Goal: Information Seeking & Learning: Compare options

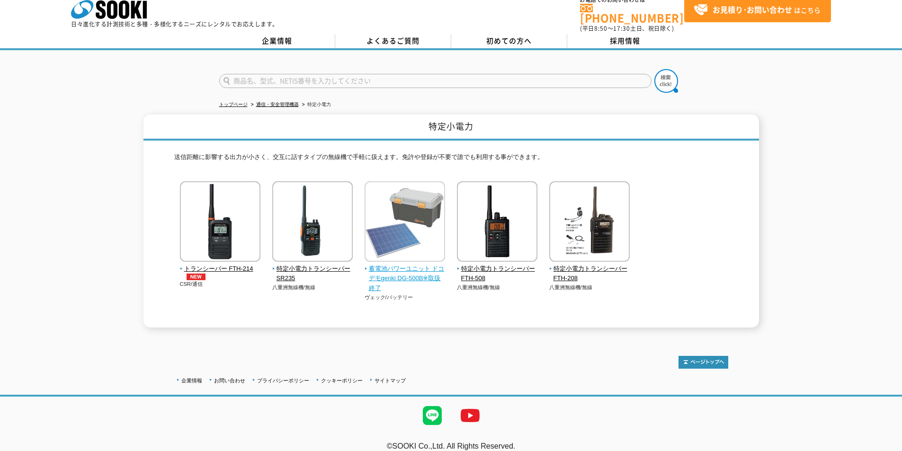
scroll to position [16, 0]
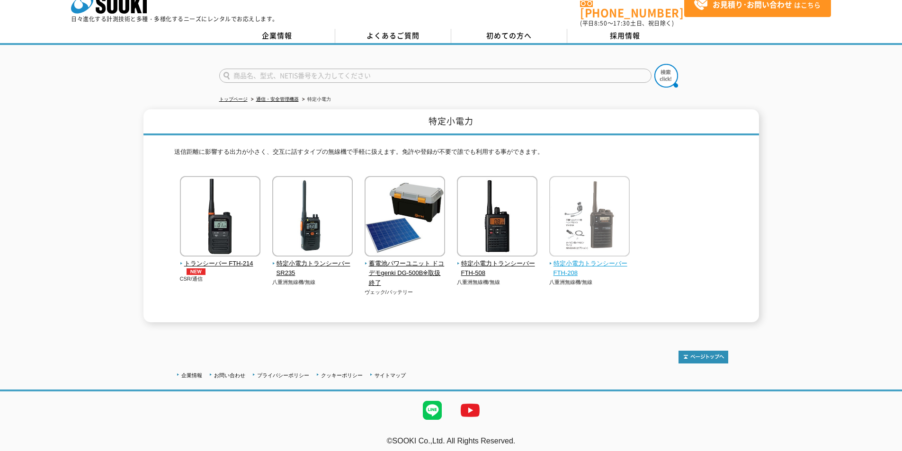
click at [589, 228] on img at bounding box center [589, 217] width 80 height 83
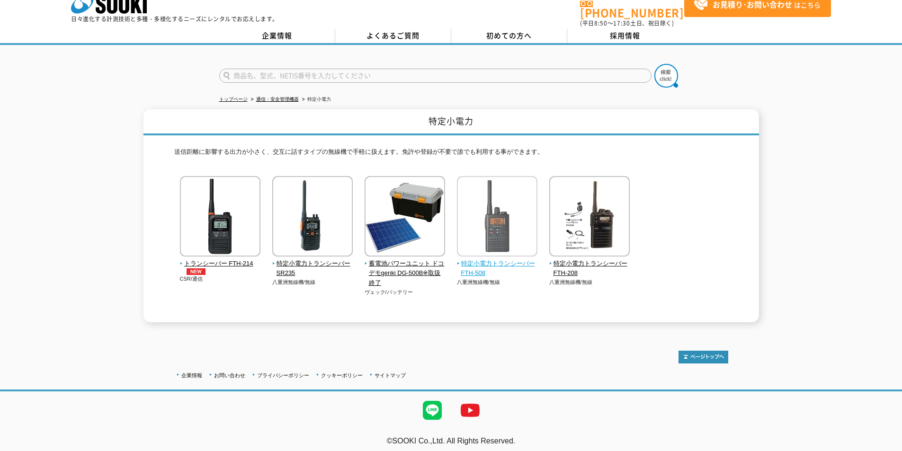
click at [489, 221] on img at bounding box center [497, 217] width 80 height 83
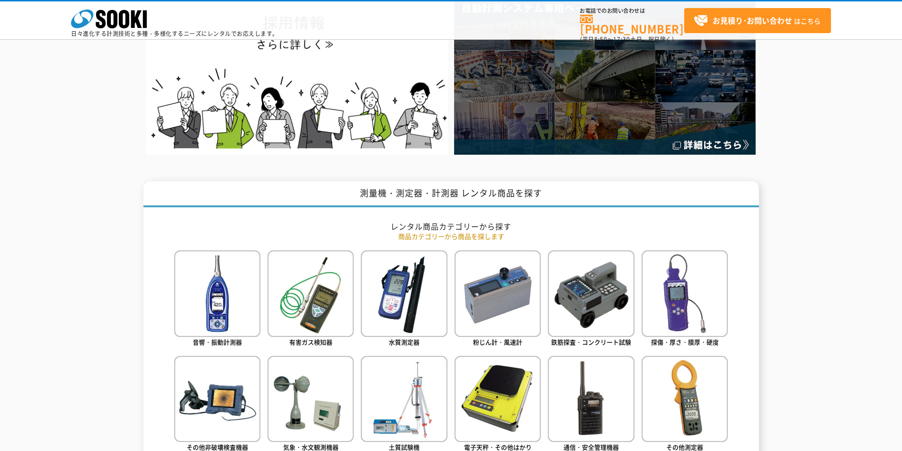
scroll to position [379, 0]
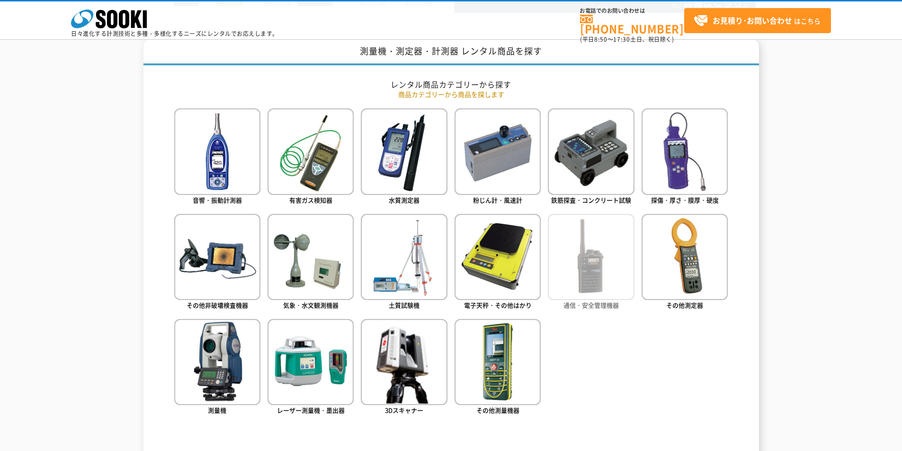
click at [596, 268] on img at bounding box center [591, 257] width 86 height 86
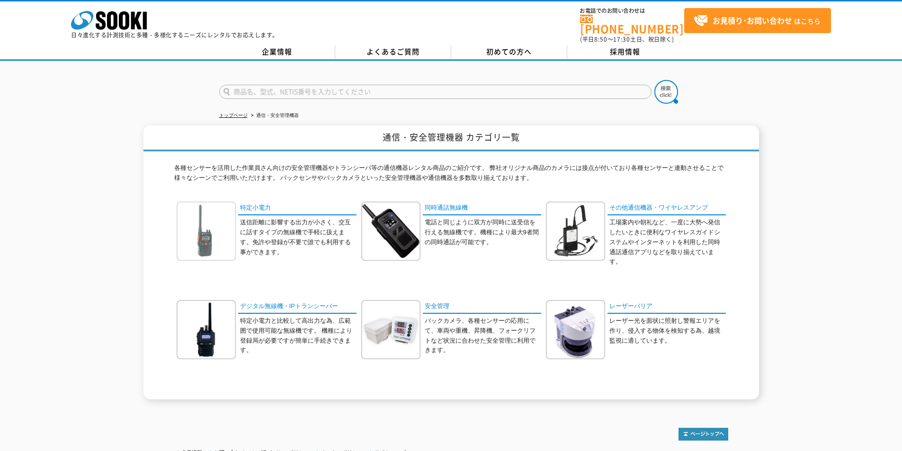
click at [209, 238] on img at bounding box center [206, 231] width 59 height 59
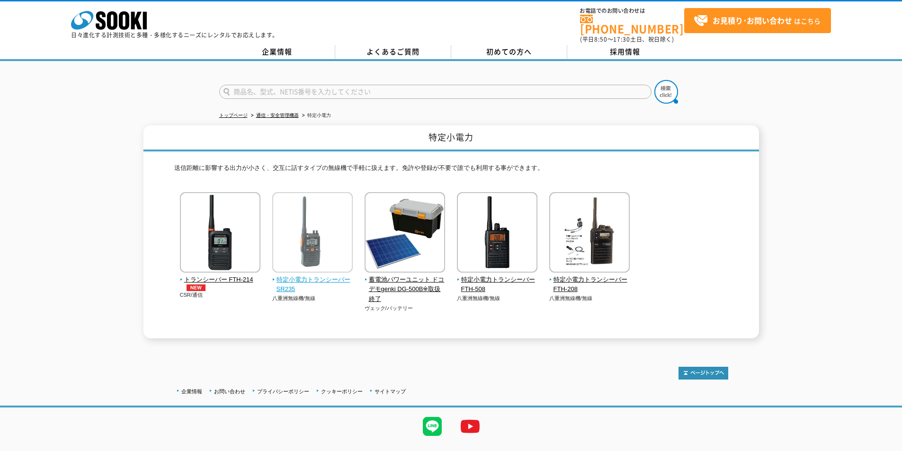
click at [320, 231] on img at bounding box center [312, 233] width 80 height 83
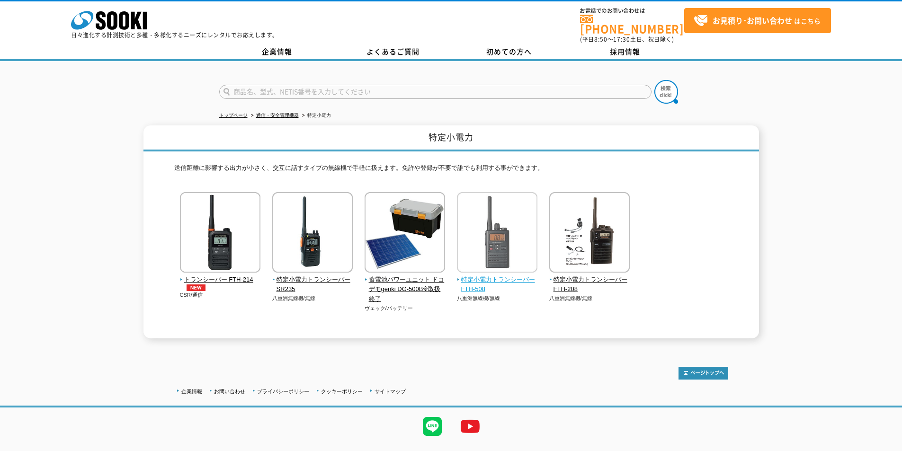
click at [498, 248] on img at bounding box center [497, 233] width 80 height 83
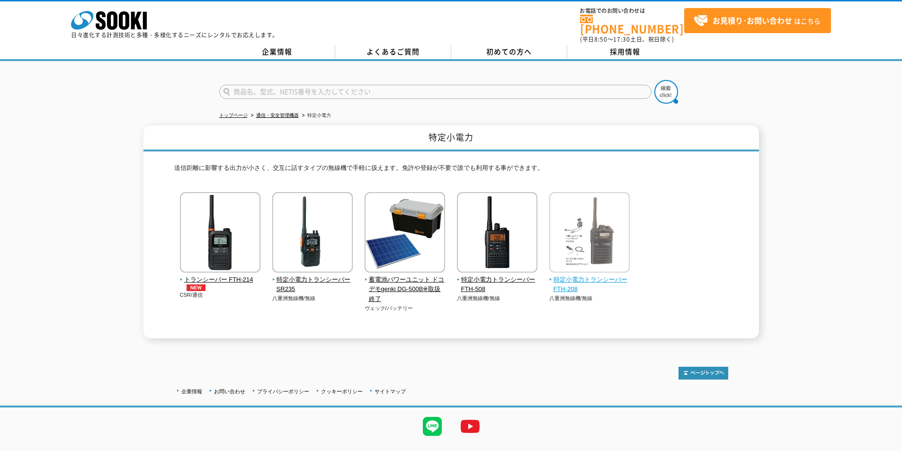
click at [602, 236] on img at bounding box center [589, 233] width 80 height 83
